Goal: Information Seeking & Learning: Learn about a topic

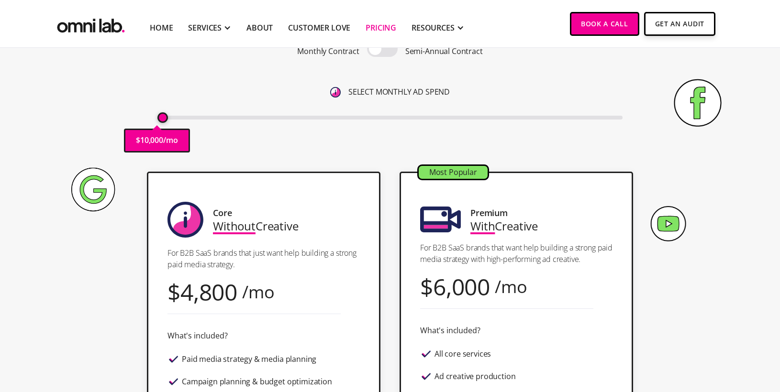
scroll to position [101, 0]
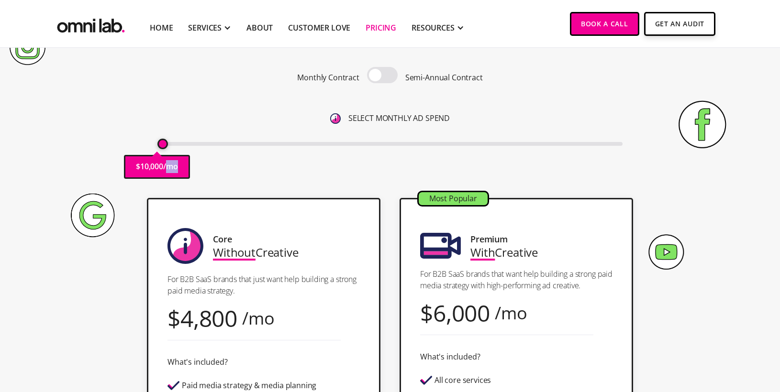
drag, startPoint x: 168, startPoint y: 165, endPoint x: 211, endPoint y: 165, distance: 42.6
click at [211, 165] on div "Pricing Transparent Pricing. Yeah, We Know . Monthly Contract Semi-Annual Contr…" at bounding box center [390, 81] width 582 height 213
type input "10000"
drag, startPoint x: 166, startPoint y: 146, endPoint x: 157, endPoint y: 146, distance: 9.1
click at [157, 146] on input "range" at bounding box center [389, 144] width 465 height 4
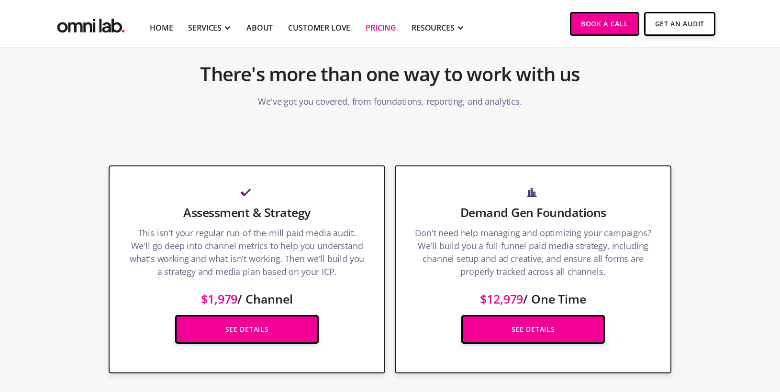
scroll to position [1419, 0]
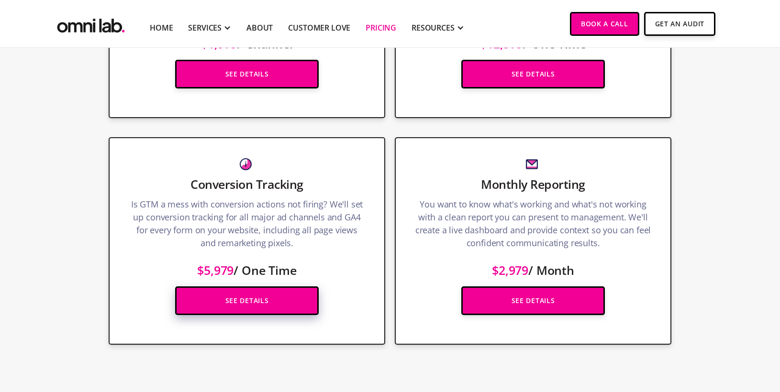
click at [296, 301] on link "See Details" at bounding box center [247, 301] width 144 height 29
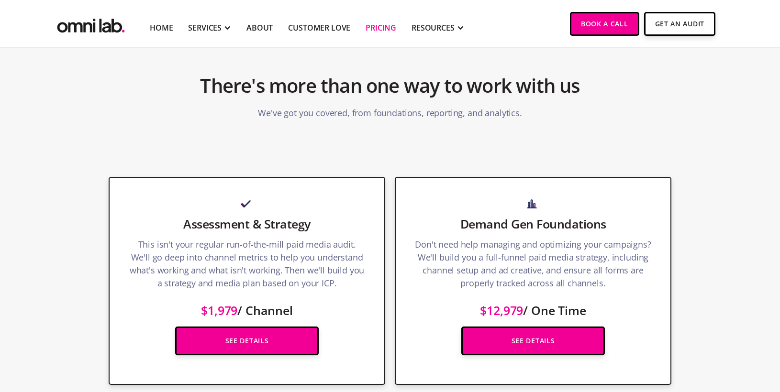
scroll to position [1453, 0]
